Goal: Transaction & Acquisition: Download file/media

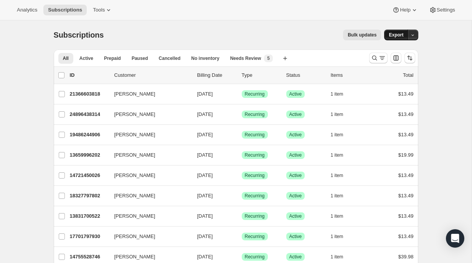
click at [400, 31] on button "Export" at bounding box center [396, 35] width 24 height 11
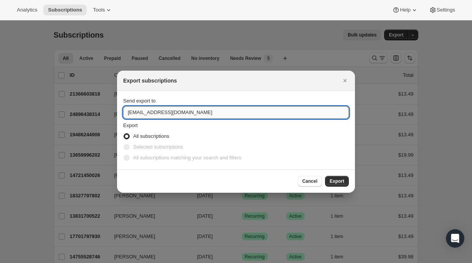
click at [176, 116] on input "hello@reddrop.co" at bounding box center [236, 112] width 226 height 12
click at [180, 111] on input "hello@reddrop.co" at bounding box center [236, 112] width 226 height 12
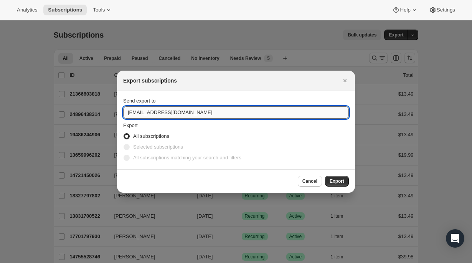
click at [180, 111] on input "hello@reddrop.co" at bounding box center [236, 112] width 226 height 12
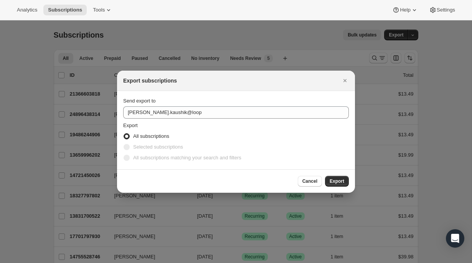
click at [228, 106] on div "Send export to parth.kaushik@loop" at bounding box center [236, 107] width 226 height 21
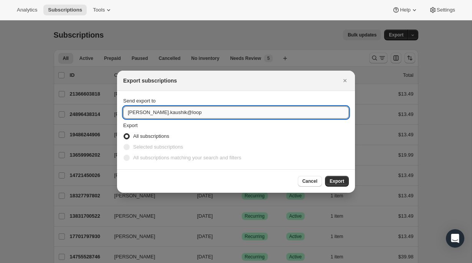
click at [228, 107] on input "parth.kaushik@loop" at bounding box center [236, 112] width 226 height 12
type input "parth.kaushik@loopwork.co"
click at [337, 183] on span "Export" at bounding box center [337, 181] width 15 height 6
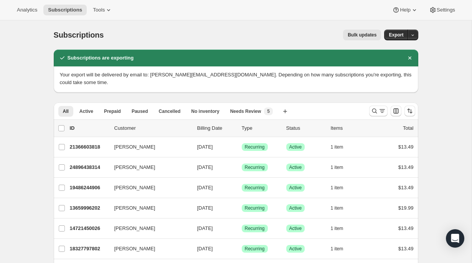
click at [91, 60] on h2 "Subscriptions are exporting" at bounding box center [101, 58] width 66 height 8
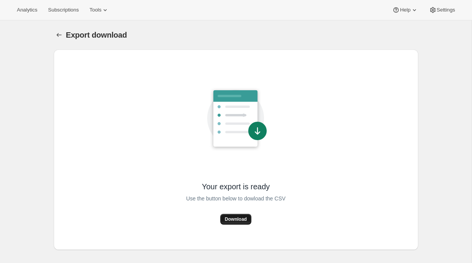
click at [228, 220] on span "Download" at bounding box center [236, 219] width 22 height 6
